Goal: Information Seeking & Learning: Check status

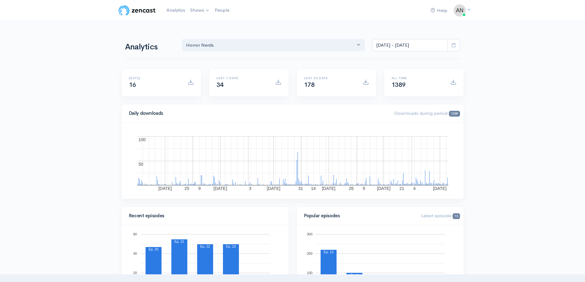
select select "14706"
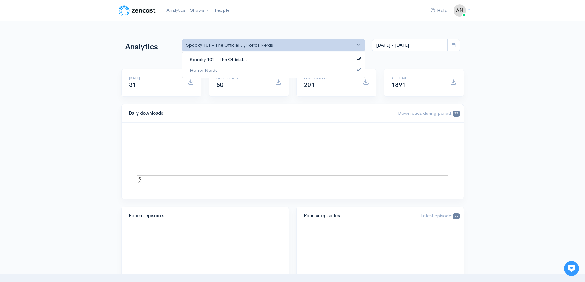
click at [234, 58] on span "Spooky 101 - The Official..." at bounding box center [219, 59] width 58 height 7
select select "14706"
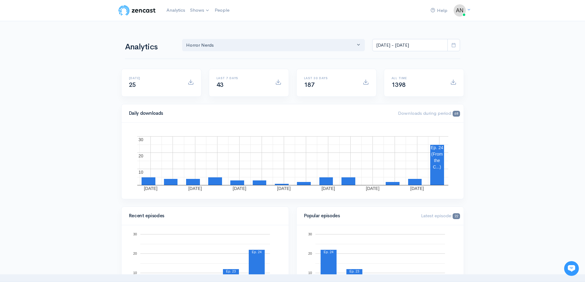
click at [458, 44] on span at bounding box center [453, 45] width 13 height 13
click at [437, 177] on rect "A chart." at bounding box center [437, 165] width 14 height 40
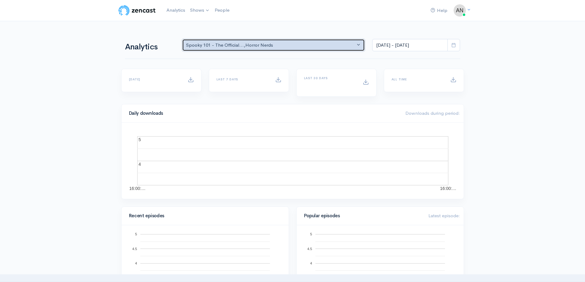
click at [339, 44] on div "Spooky 101 - The Official... , Horror Nerds" at bounding box center [270, 45] width 169 height 7
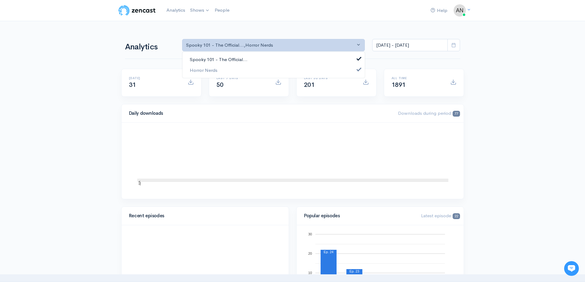
click at [260, 62] on link "Spooky 101 - The Official..." at bounding box center [273, 59] width 182 height 11
select select "14706"
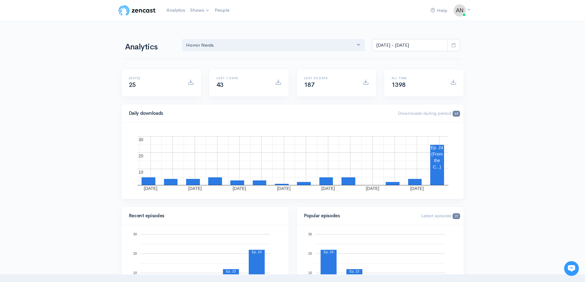
click at [452, 44] on icon at bounding box center [453, 45] width 5 height 5
click at [393, 97] on li "Last 30 days" at bounding box center [393, 97] width 43 height 10
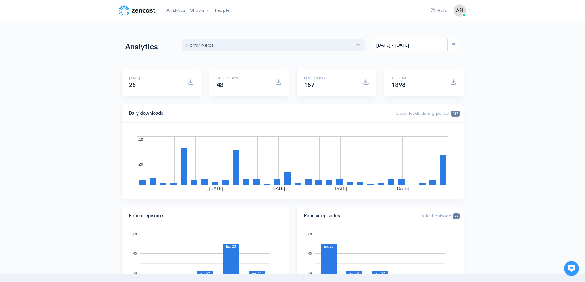
click at [456, 47] on span at bounding box center [453, 45] width 13 height 13
click at [390, 126] on li "All time" at bounding box center [393, 125] width 43 height 10
type input "[DATE] - [DATE]"
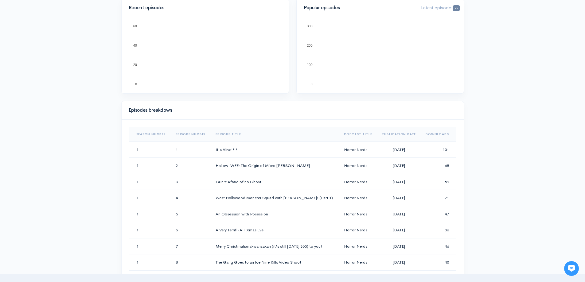
scroll to position [276, 0]
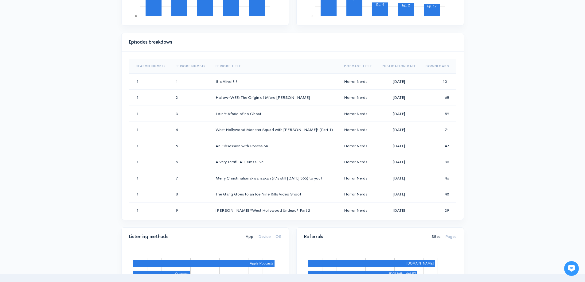
click at [433, 64] on th "Downloads" at bounding box center [438, 66] width 35 height 15
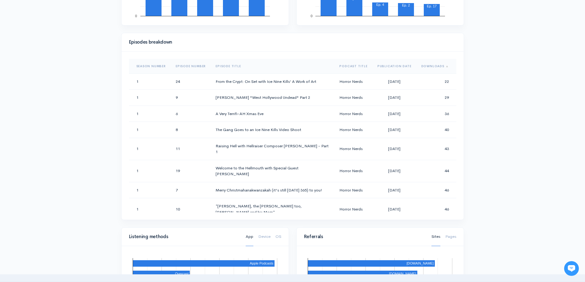
click at [433, 64] on th "Downloads" at bounding box center [436, 66] width 40 height 15
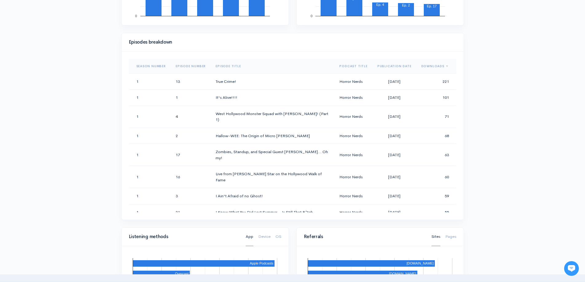
click at [433, 64] on th "Downloads" at bounding box center [436, 66] width 40 height 15
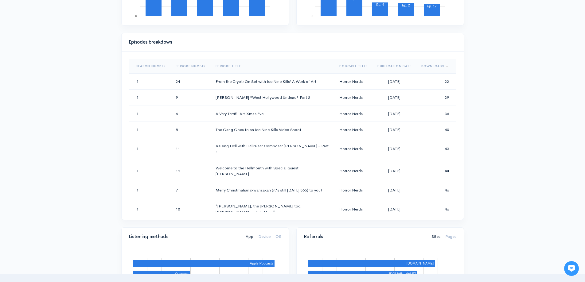
click at [436, 66] on th "Downloads" at bounding box center [436, 66] width 40 height 15
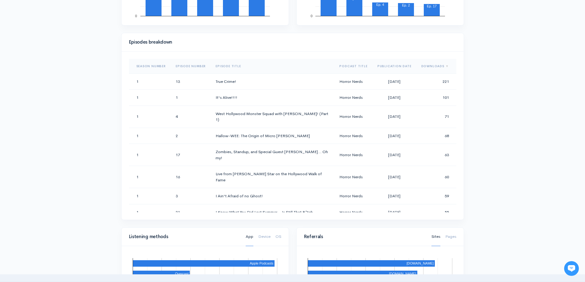
click at [425, 64] on th "Downloads" at bounding box center [436, 66] width 40 height 15
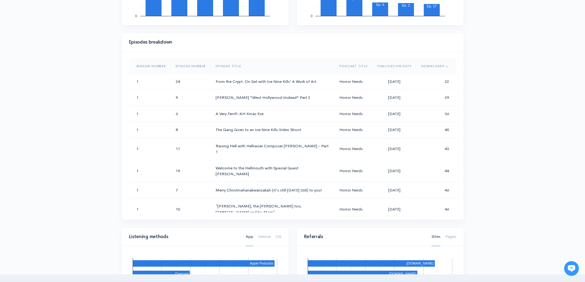
click at [153, 67] on th "Season Number" at bounding box center [150, 66] width 42 height 15
click at [159, 66] on th "Season Number" at bounding box center [152, 66] width 46 height 15
click at [209, 67] on th "Episode Number" at bounding box center [195, 66] width 40 height 15
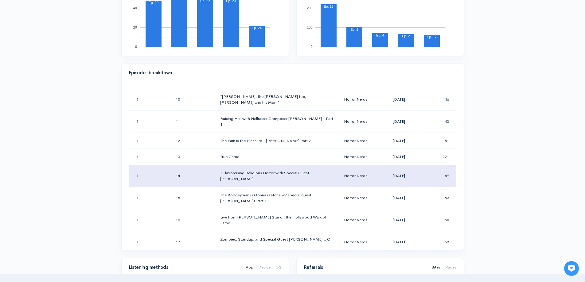
scroll to position [289, 0]
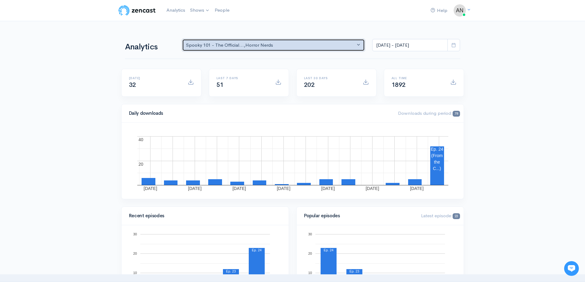
click at [321, 41] on button "Spooky 101 - The Official... , Horror Nerds" at bounding box center [273, 45] width 183 height 13
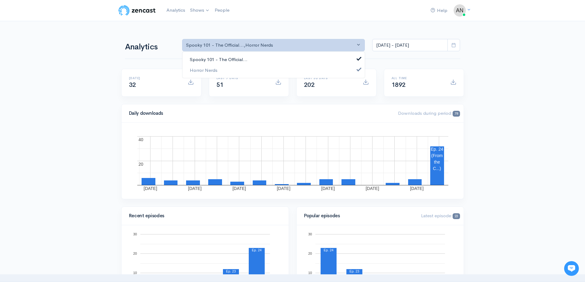
click at [252, 58] on link "Spooky 101 - The Official..." at bounding box center [273, 59] width 182 height 11
select select "14706"
click at [412, 47] on input "Aug 27, 2025 - Sep 9, 2025" at bounding box center [410, 45] width 76 height 13
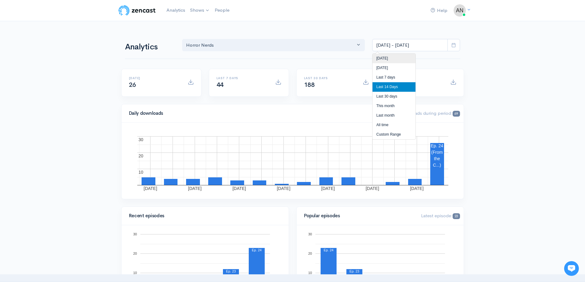
click at [391, 61] on li "[DATE]" at bounding box center [393, 59] width 43 height 10
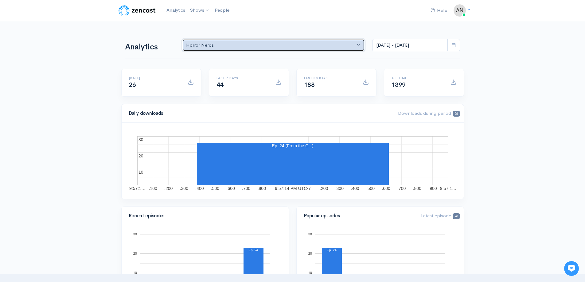
click at [247, 42] on div "Horror Nerds" at bounding box center [270, 45] width 169 height 7
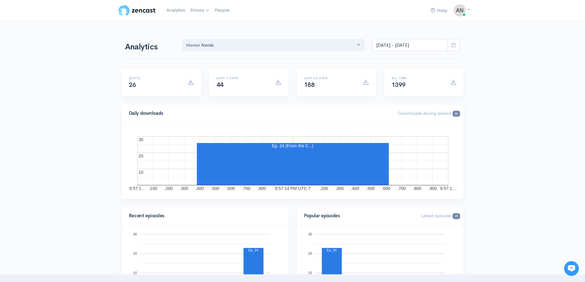
click at [450, 45] on span at bounding box center [453, 45] width 13 height 13
click at [395, 105] on li "This month" at bounding box center [393, 106] width 43 height 10
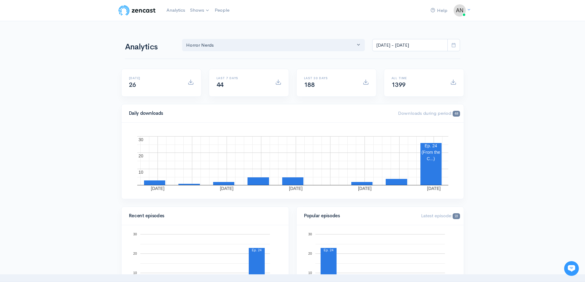
click at [456, 46] on icon at bounding box center [453, 45] width 5 height 5
click at [389, 59] on li "[DATE]" at bounding box center [393, 59] width 43 height 10
type input "Sep 9, 2025 - Sep 9, 2025"
